Goal: Transaction & Acquisition: Download file/media

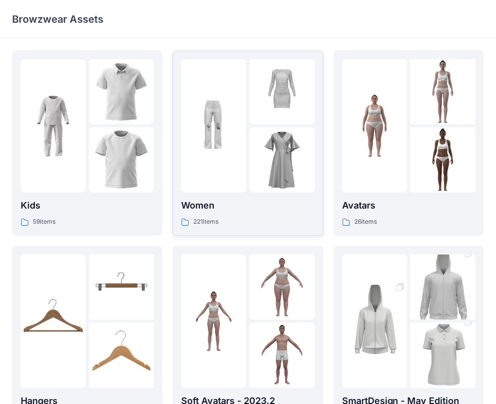
click at [238, 154] on img at bounding box center [213, 125] width 65 height 65
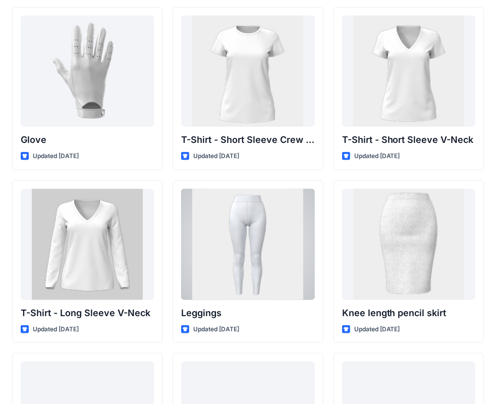
scroll to position [8029, 0]
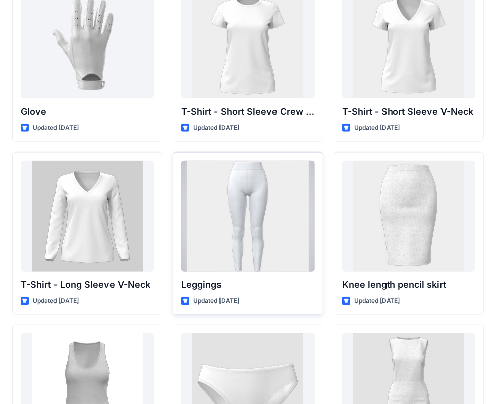
click at [234, 245] on div at bounding box center [247, 216] width 133 height 111
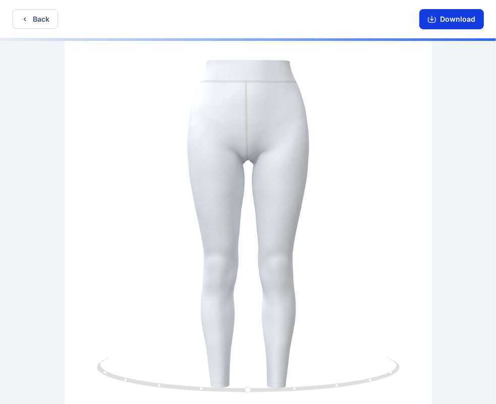
click at [434, 18] on icon "button" at bounding box center [432, 19] width 8 height 8
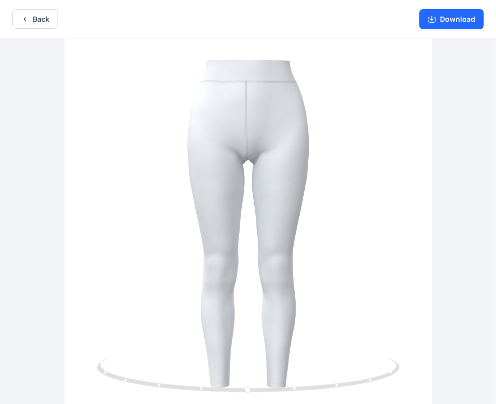
click at [326, 231] on div at bounding box center [248, 222] width 496 height 368
click at [450, 15] on button "Download" at bounding box center [452, 19] width 65 height 20
click at [428, 18] on button "Download" at bounding box center [452, 19] width 65 height 20
click at [461, 21] on button "Download" at bounding box center [452, 19] width 65 height 20
click at [370, 246] on div at bounding box center [248, 222] width 496 height 368
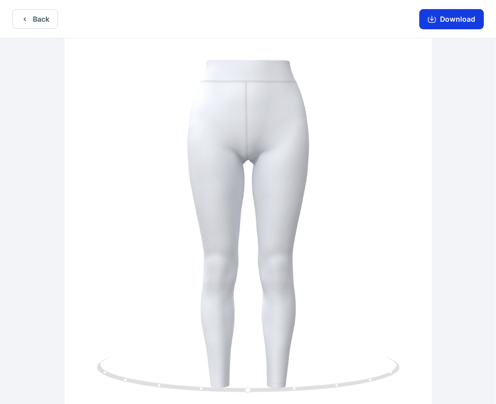
click at [456, 20] on button "Download" at bounding box center [452, 19] width 65 height 20
click at [29, 20] on button "Back" at bounding box center [35, 19] width 46 height 20
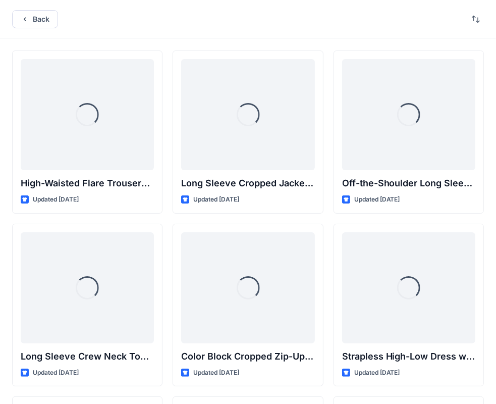
scroll to position [8029, 0]
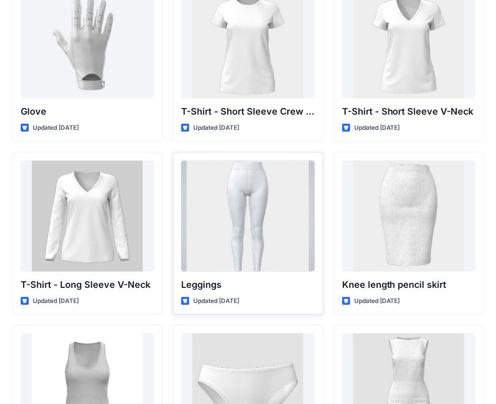
click at [273, 216] on div at bounding box center [247, 216] width 133 height 111
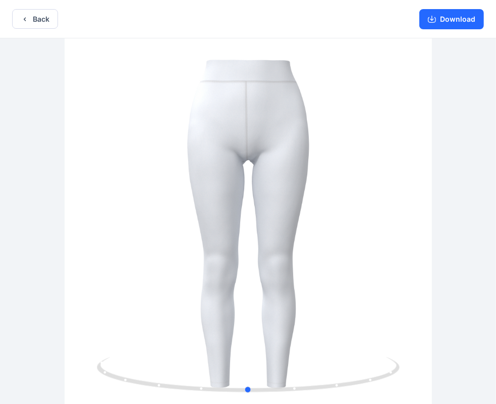
click at [273, 216] on div at bounding box center [248, 222] width 496 height 368
click at [246, 377] on icon at bounding box center [248, 378] width 6 height 6
click at [449, 22] on button "Download" at bounding box center [452, 19] width 65 height 20
click at [450, 18] on button "Download" at bounding box center [452, 19] width 65 height 20
